Goal: Check status: Check status

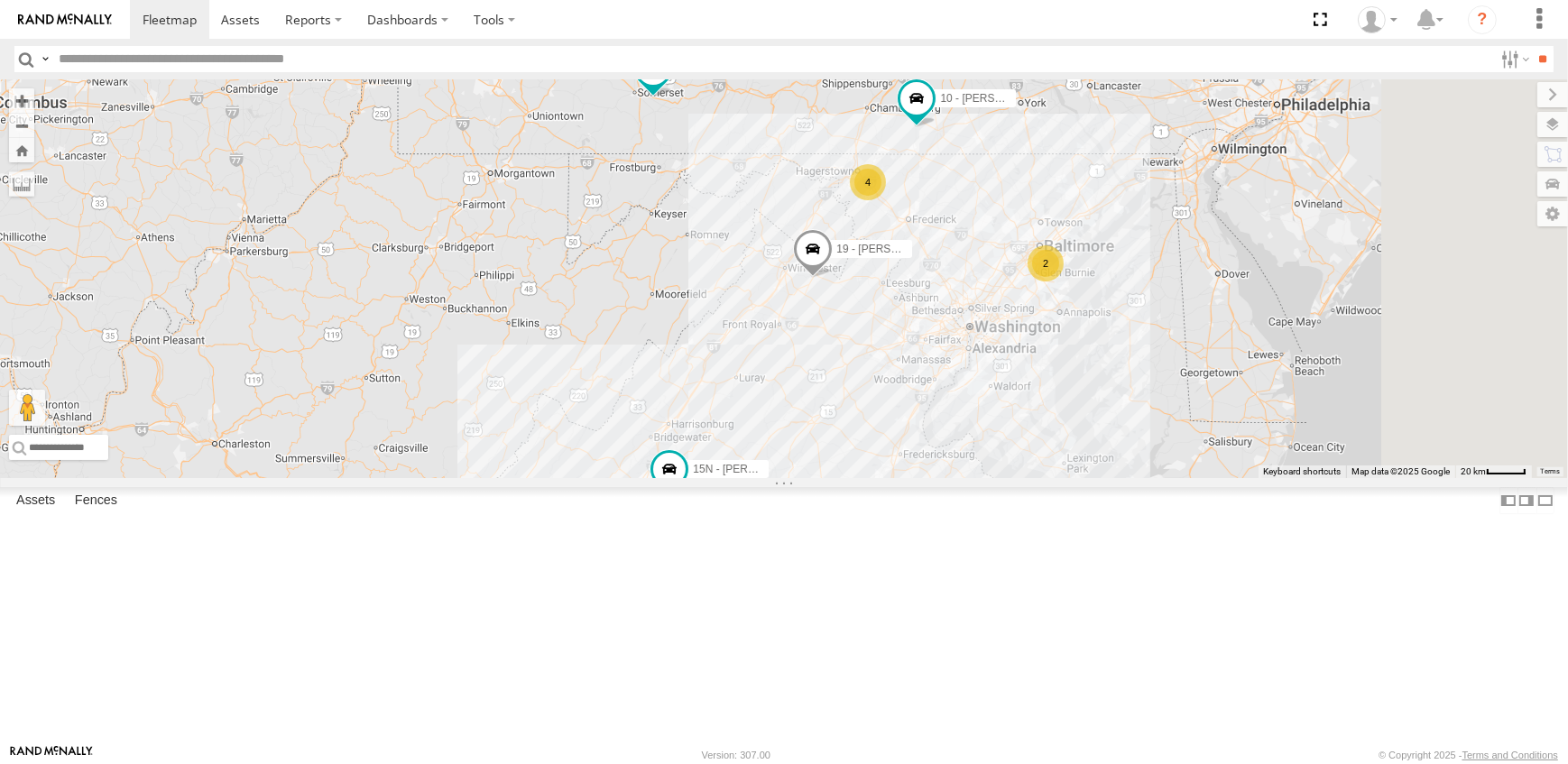
click at [543, 61] on span at bounding box center [522, 36] width 39 height 49
click at [515, 11] on link at bounding box center [491, 2] width 46 height 17
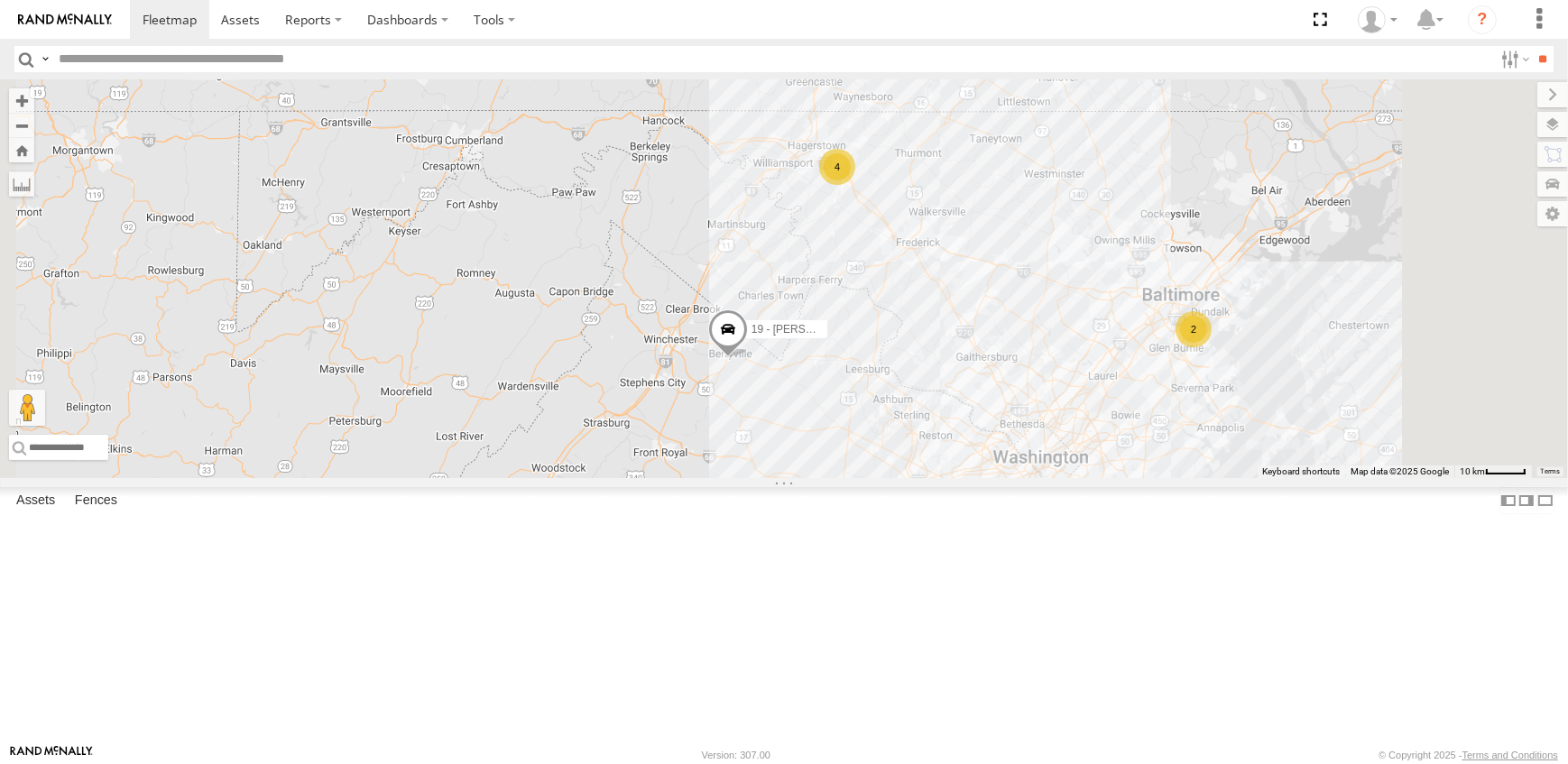
drag, startPoint x: 941, startPoint y: 325, endPoint x: 964, endPoint y: 401, distance: 79.4
click at [964, 401] on div "19 - MORGAN 12N - KAREN WESTSTAR 15N - JUSTIN 16 - DEAN 10 - JERRY 16 - DEAN Al…" at bounding box center [784, 279] width 1568 height 398
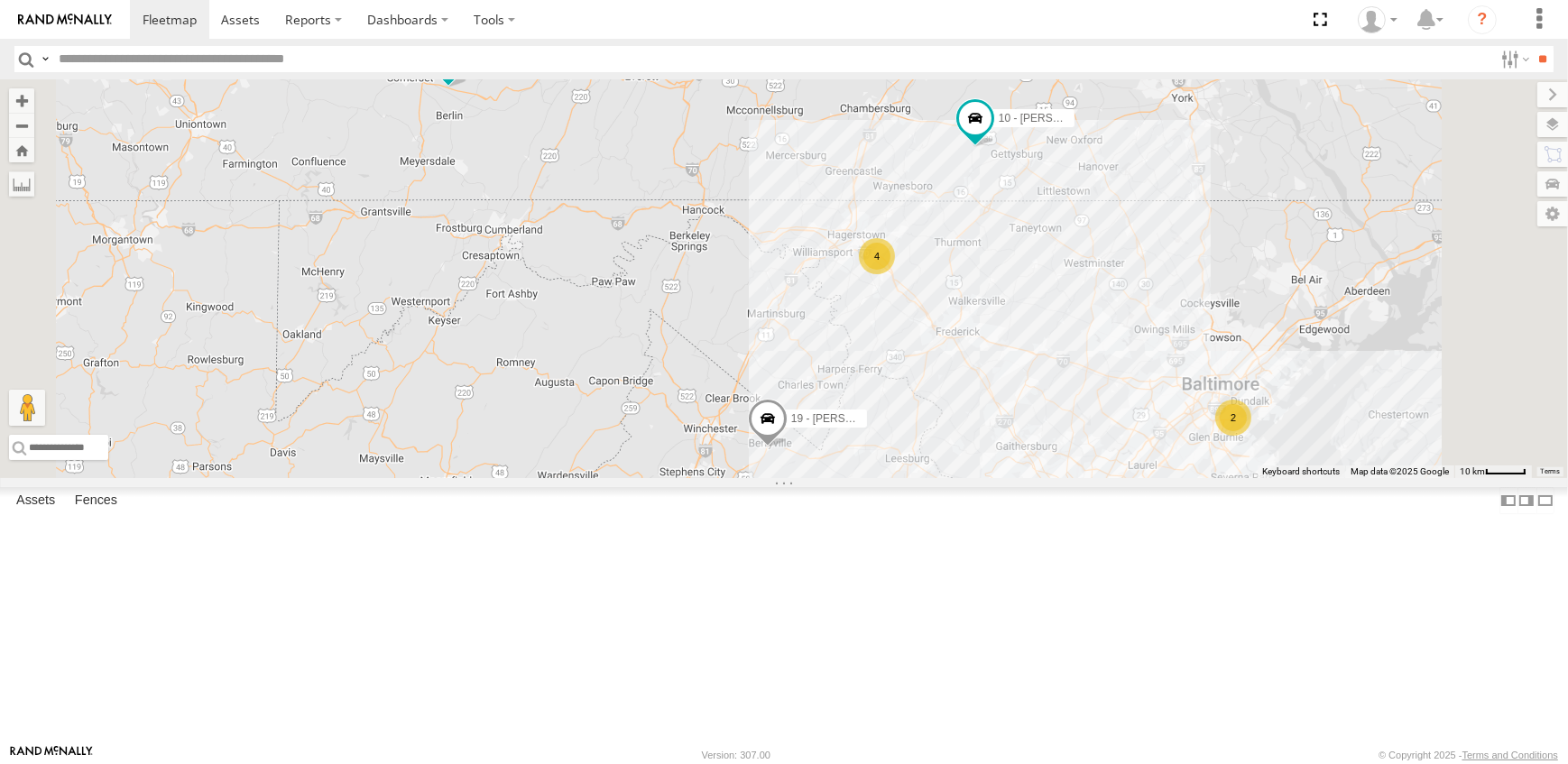
drag, startPoint x: 666, startPoint y: 305, endPoint x: 830, endPoint y: 380, distance: 180.3
click at [830, 380] on div "19 - MORGAN 12N - KAREN WESTSTAR 15N - JUSTIN 16 - DEAN 10 - JERRY 16 - DEAN Al…" at bounding box center [784, 279] width 1568 height 398
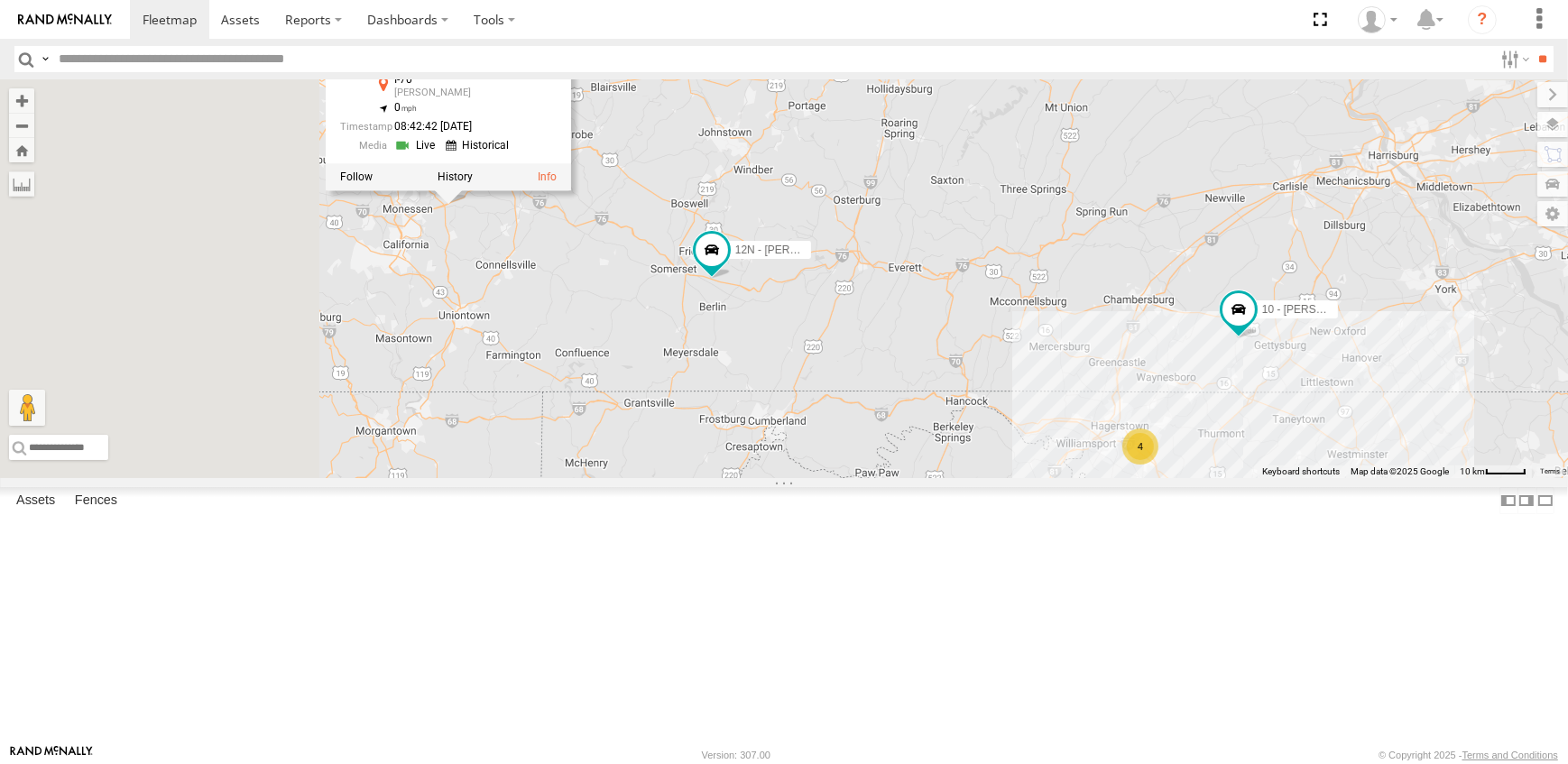
drag, startPoint x: 602, startPoint y: 275, endPoint x: 742, endPoint y: 431, distance: 209.6
click at [742, 431] on div "19 - MORGAN 12N - KAREN WESTSTAR 15N - JUSTIN 16 - DEAN 10 - JERRY 16 - DEAN Al…" at bounding box center [784, 279] width 1568 height 398
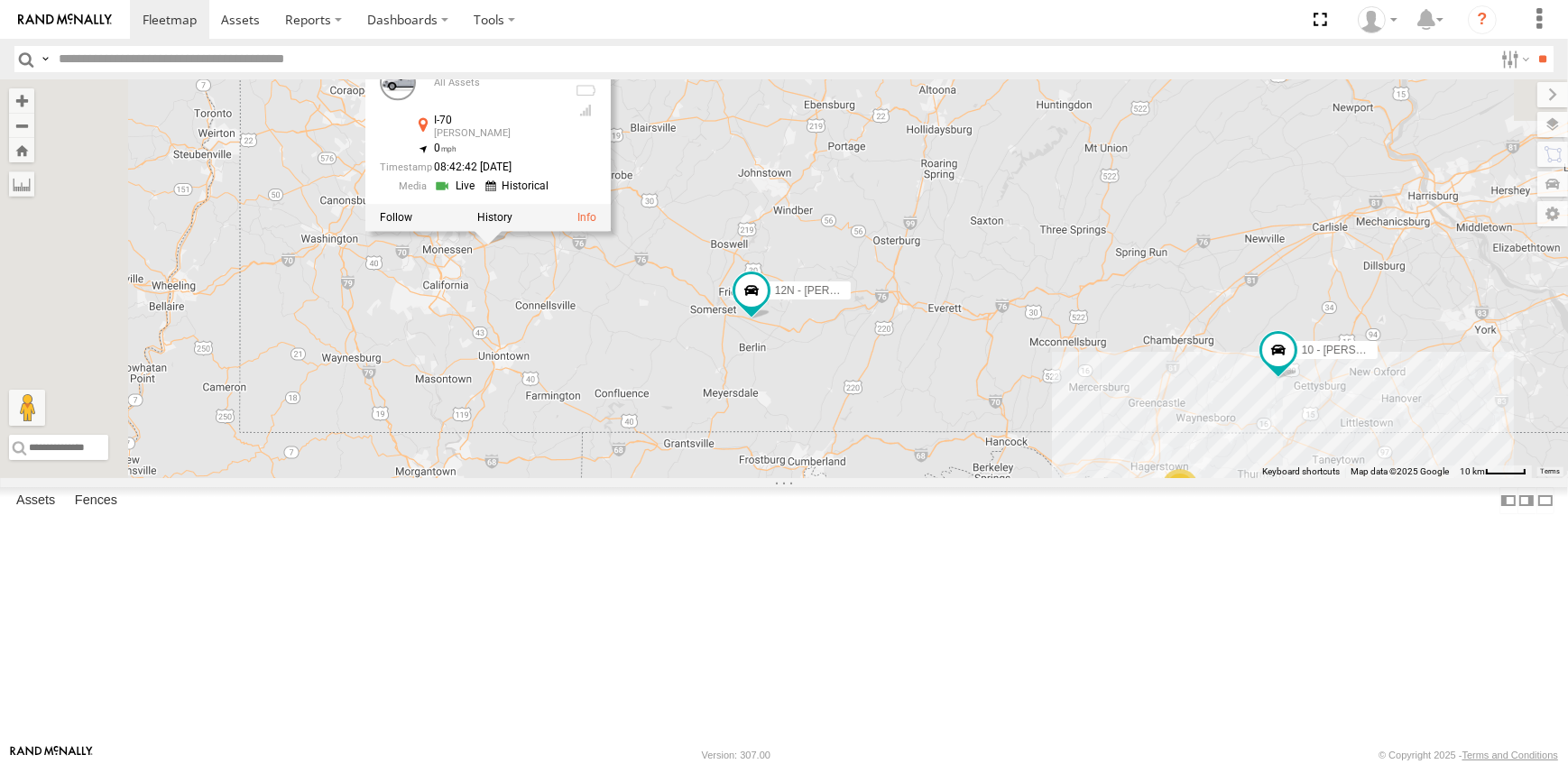
click at [480, 195] on link at bounding box center [457, 187] width 46 height 17
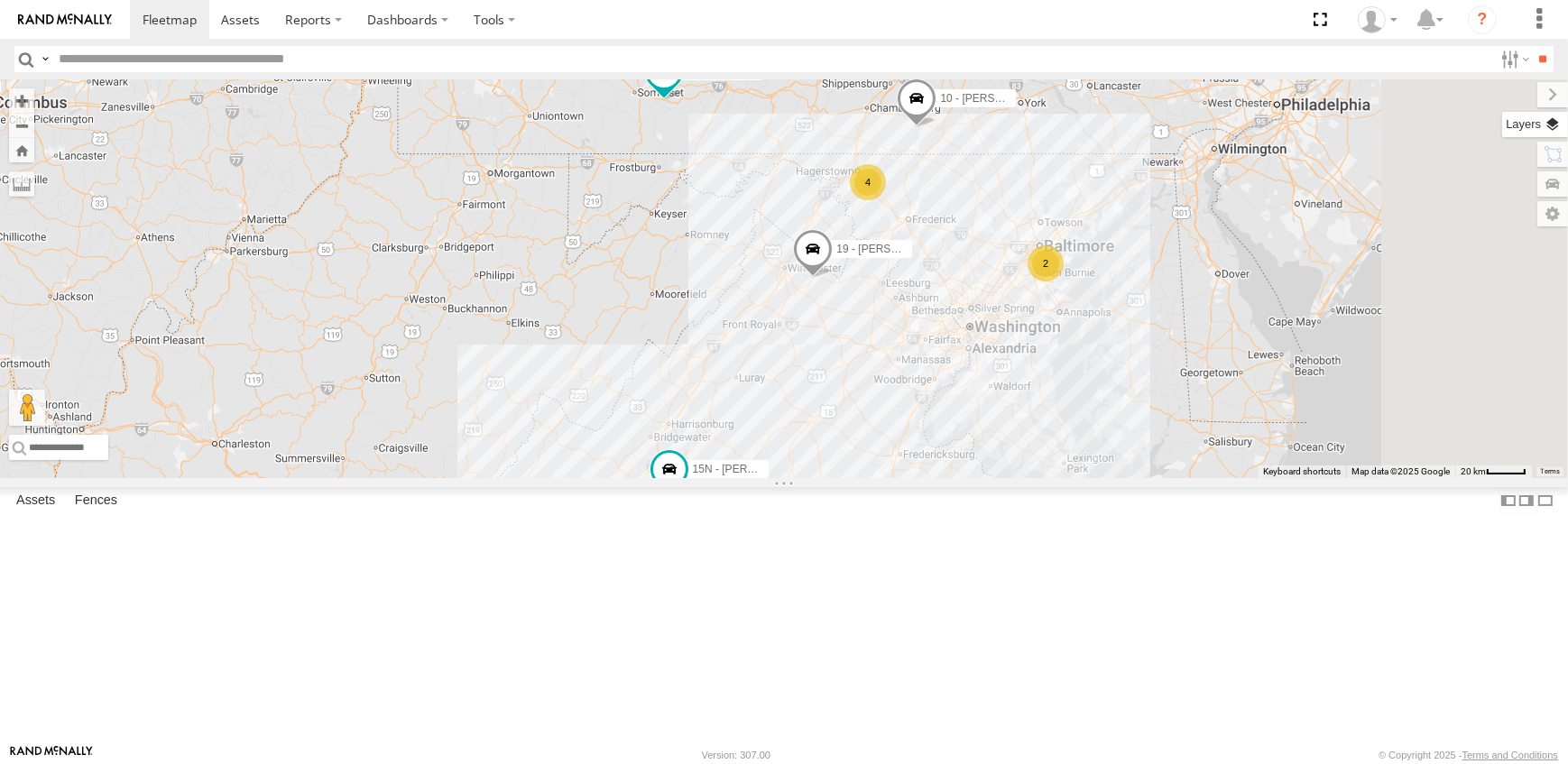
click at [1546, 117] on label at bounding box center [1535, 124] width 65 height 25
click at [0, 0] on span "Overlays" at bounding box center [0, 0] width 0 height 0
drag, startPoint x: 1371, startPoint y: 182, endPoint x: 1366, endPoint y: 167, distance: 15.8
click at [0, 0] on span "Traffic" at bounding box center [0, 0] width 0 height 0
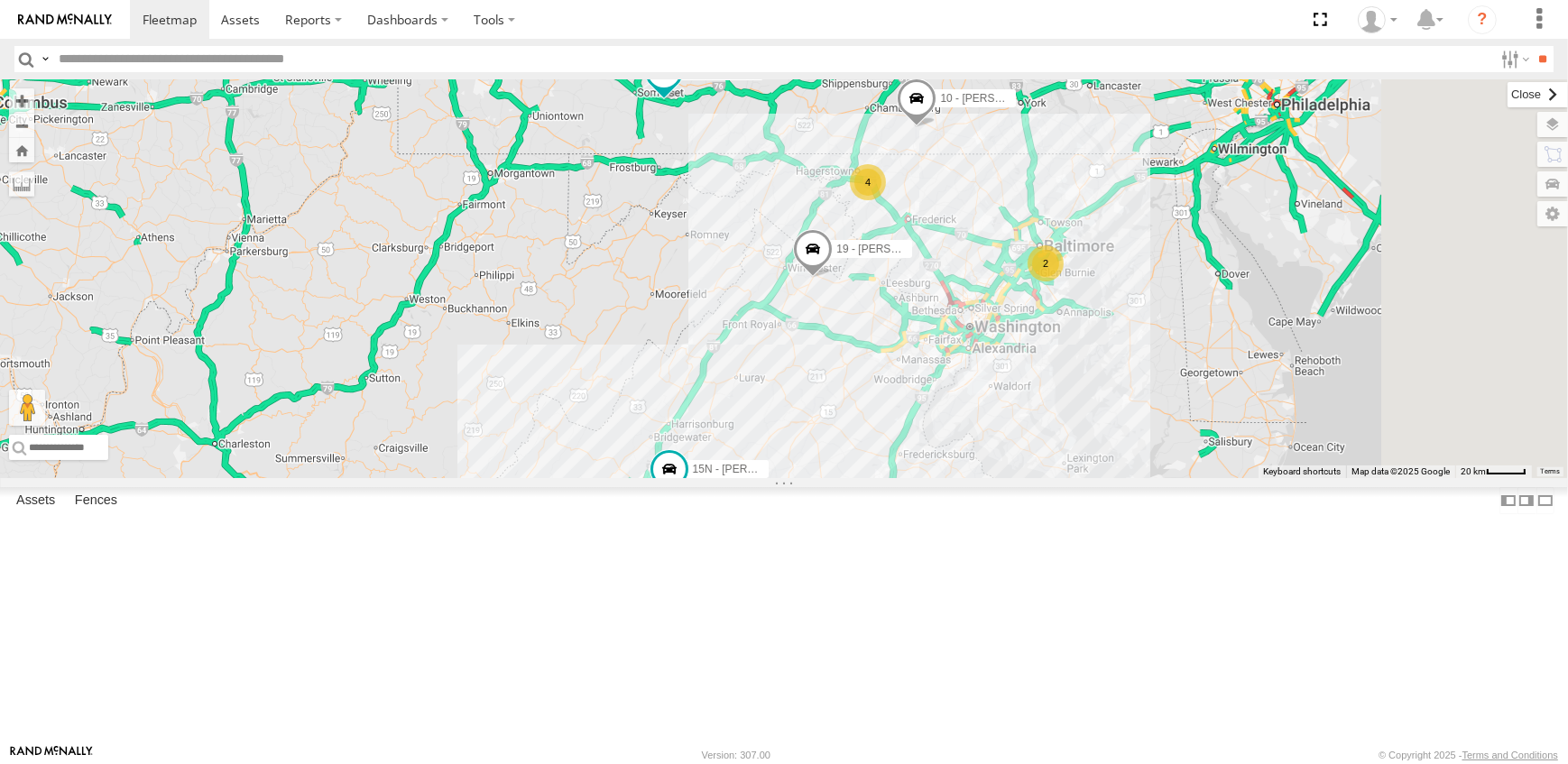
click at [1508, 89] on label at bounding box center [1538, 94] width 61 height 25
